Goal: Task Accomplishment & Management: Use online tool/utility

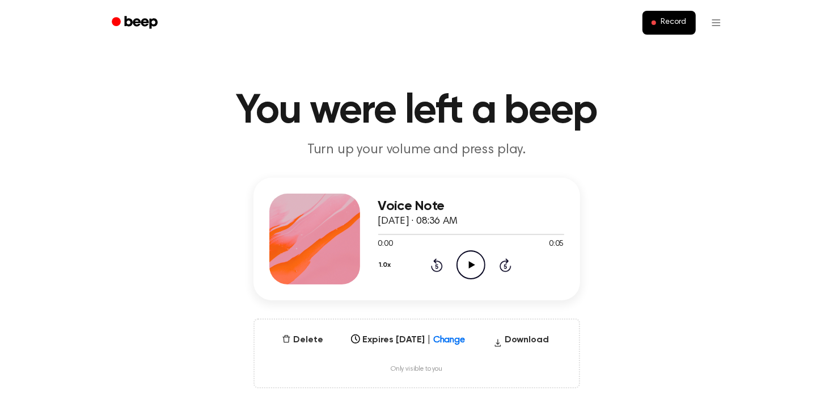
click at [469, 267] on icon at bounding box center [472, 264] width 6 height 7
click at [469, 267] on icon at bounding box center [471, 264] width 5 height 7
click at [302, 342] on button "Delete" at bounding box center [302, 340] width 50 height 14
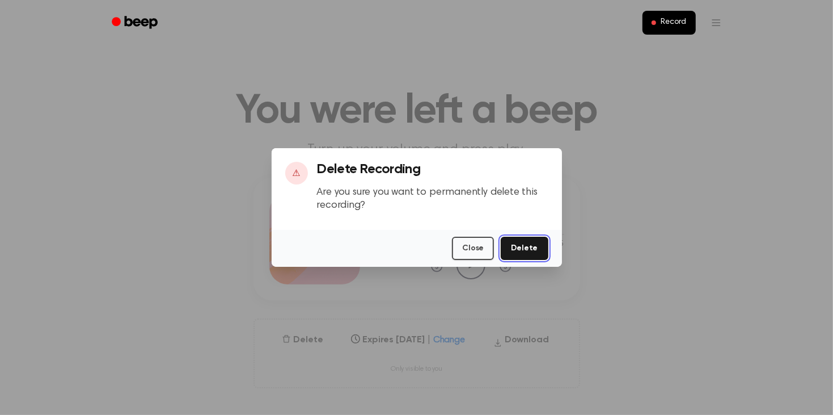
click at [541, 249] on button "Delete" at bounding box center [524, 248] width 47 height 23
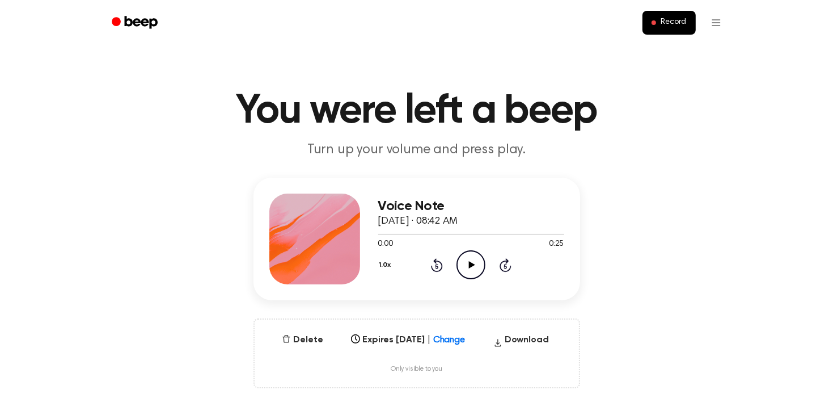
click at [457, 263] on circle at bounding box center [471, 265] width 28 height 28
